Goal: Task Accomplishment & Management: Complete application form

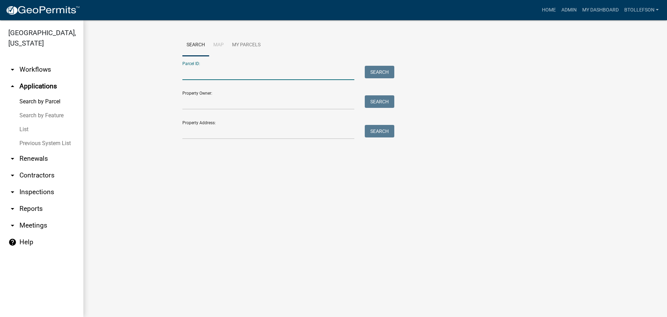
click at [245, 67] on input "Parcel ID:" at bounding box center [268, 73] width 172 height 14
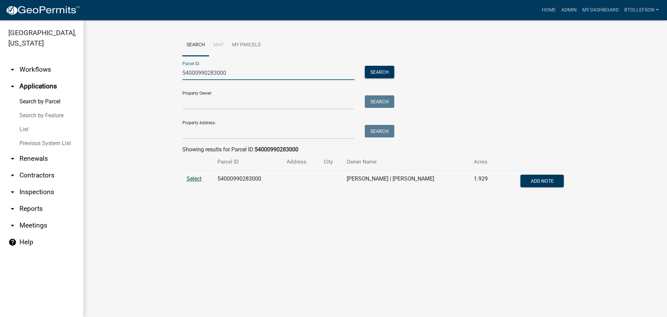
type input "54000990283000"
click at [190, 179] on span "Select" at bounding box center [194, 178] width 15 height 7
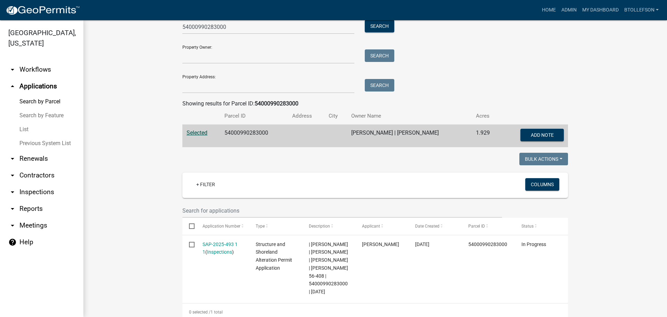
scroll to position [158, 0]
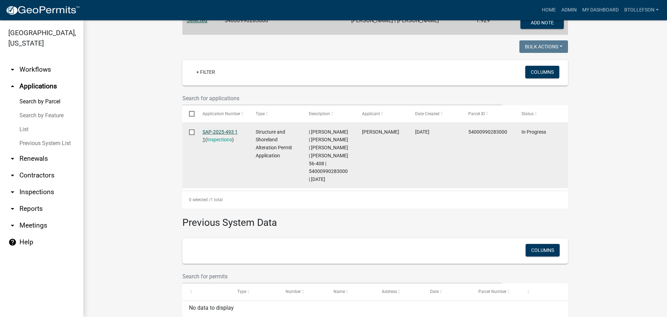
click at [219, 132] on link "SAP-2025-493 1 1" at bounding box center [220, 136] width 35 height 14
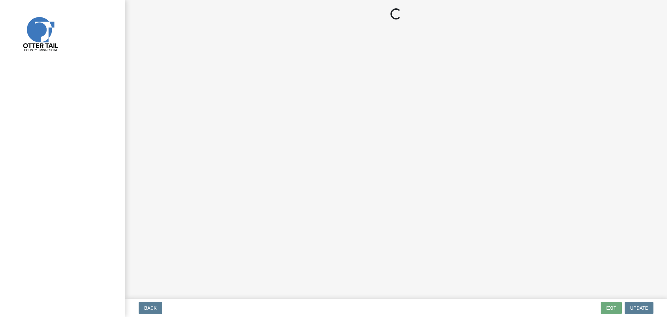
select select "5ee8ef88-99d2-44f5-8d02-4821fc79fe6f"
select select "cd31a072-cd4e-4306-9b8c-c26eab70e9de"
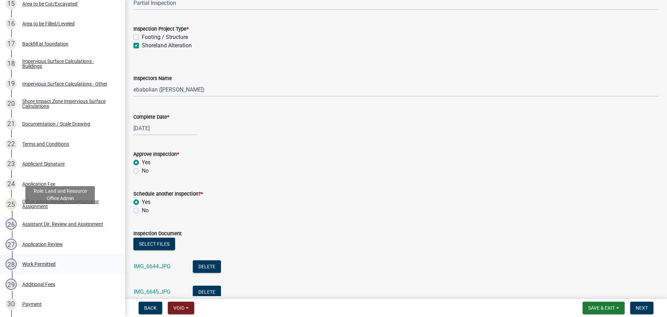
scroll to position [452, 0]
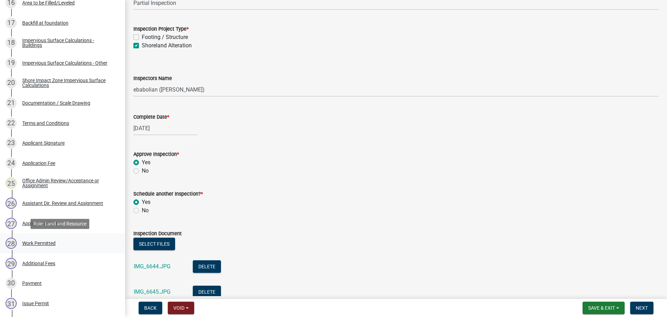
click at [46, 243] on div "Work Permitted" at bounding box center [38, 243] width 33 height 5
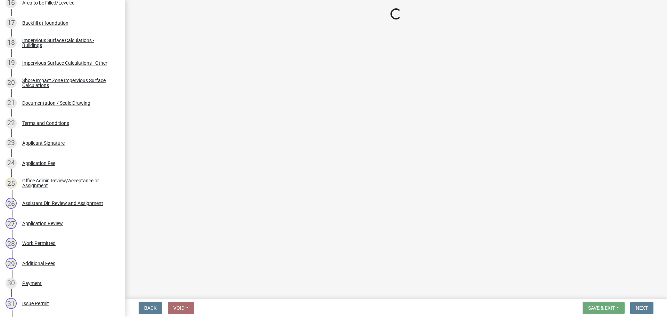
select select "f66be788-4dd6-459d-a9ec-6d83f4dfb709"
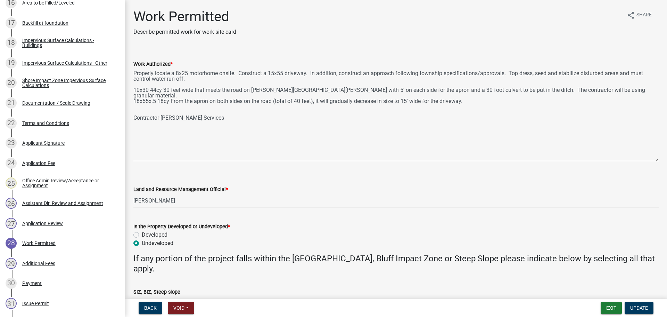
drag, startPoint x: 658, startPoint y: 99, endPoint x: 663, endPoint y: 159, distance: 60.6
click at [663, 159] on main "Work Permitted Describe permitted work for work site card share Share Work Auth…" at bounding box center [396, 148] width 542 height 296
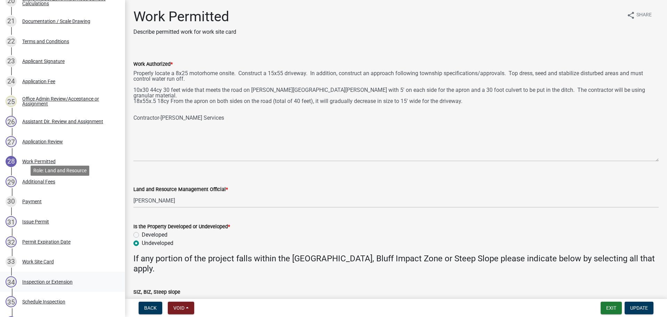
scroll to position [626, 0]
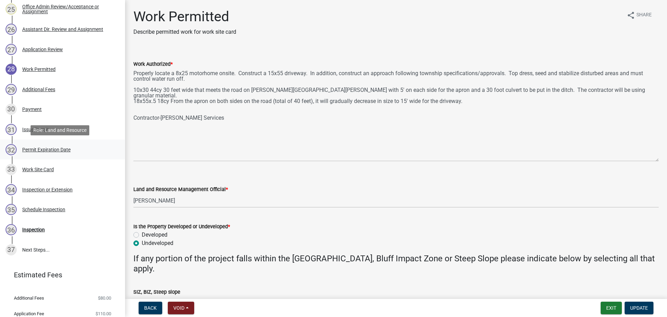
click at [49, 147] on div "Permit Expiration Date" at bounding box center [46, 149] width 48 height 5
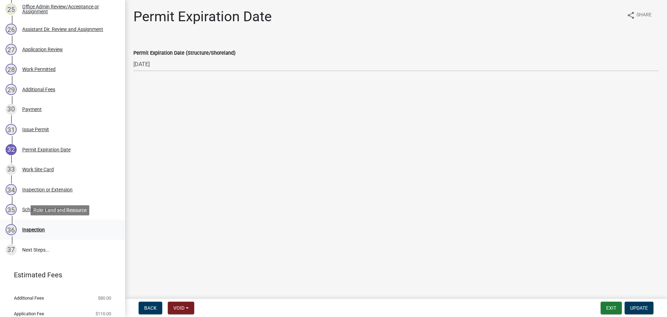
click at [44, 228] on div "Inspection" at bounding box center [33, 229] width 23 height 5
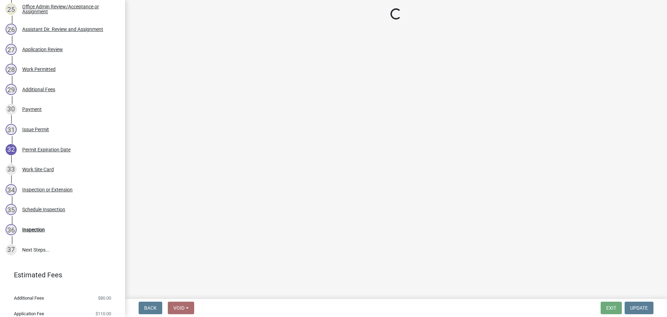
select select "5ee8ef88-99d2-44f5-8d02-4821fc79fe6f"
select select "cd31a072-cd4e-4306-9b8c-c26eab70e9de"
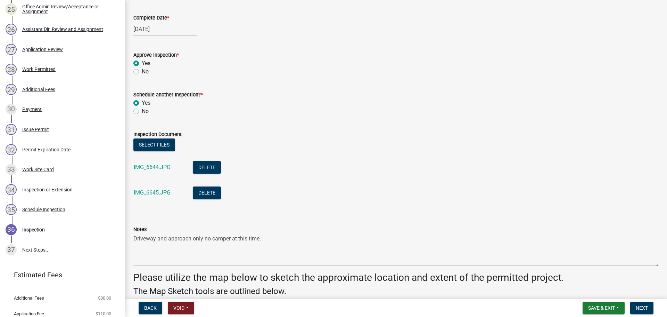
scroll to position [174, 0]
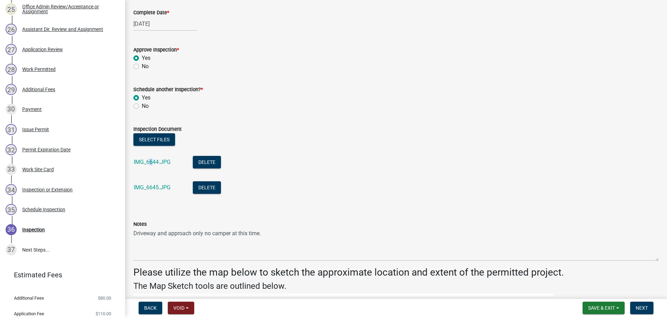
click at [151, 156] on div "IMG_6644.JPG" at bounding box center [158, 163] width 48 height 14
click at [153, 161] on link "IMG_6644.JPG" at bounding box center [152, 161] width 37 height 7
click at [149, 185] on link "IMG_6645.JPG" at bounding box center [152, 187] width 37 height 7
click at [162, 187] on link "IMG_6645.JPG" at bounding box center [152, 187] width 37 height 7
click at [644, 308] on span "Next" at bounding box center [642, 308] width 12 height 6
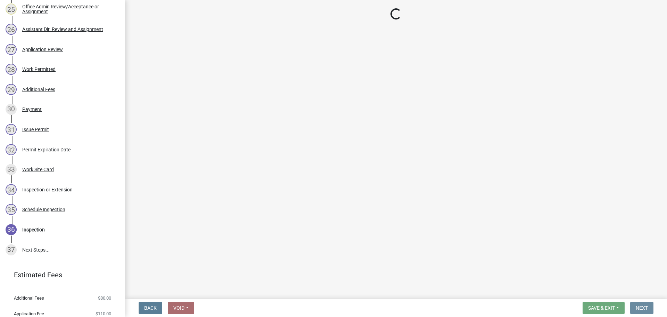
scroll to position [0, 0]
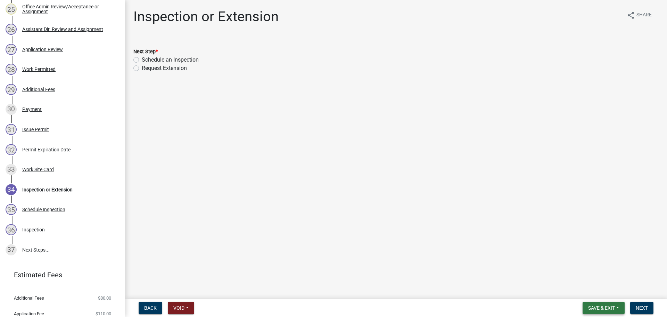
click at [603, 306] on span "Save & Exit" at bounding box center [601, 308] width 27 height 6
click at [595, 291] on button "Save & Exit" at bounding box center [597, 289] width 56 height 17
